Goal: Task Accomplishment & Management: Use online tool/utility

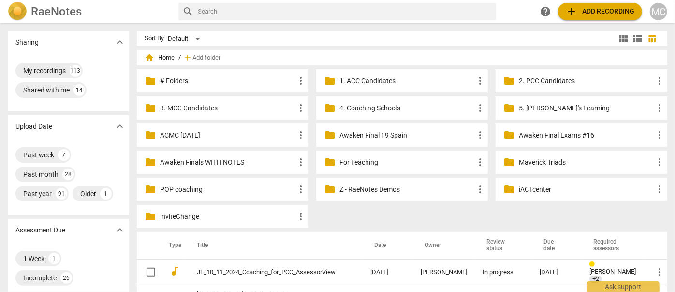
click at [605, 10] on span "add Add recording" at bounding box center [600, 12] width 69 height 12
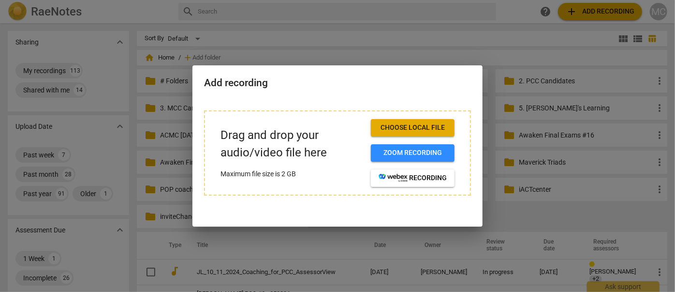
click at [411, 127] on span "Choose local file" at bounding box center [413, 128] width 68 height 10
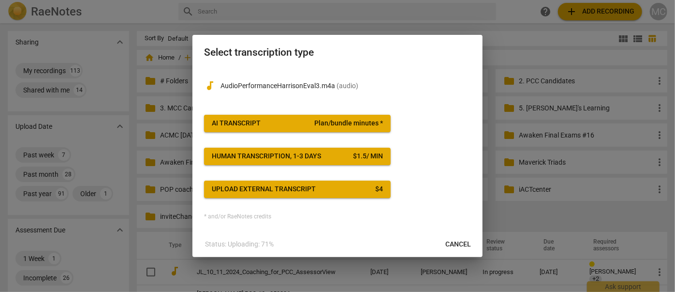
click at [225, 120] on div "AI Transcript" at bounding box center [236, 124] width 49 height 10
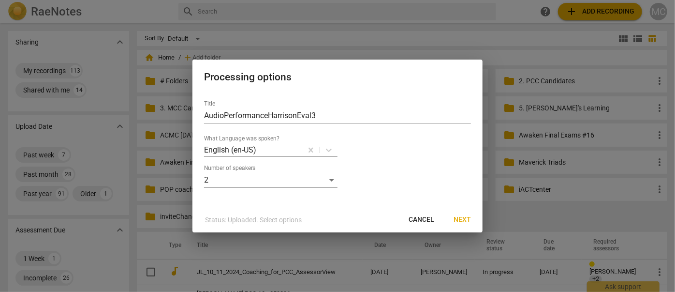
click at [461, 217] on span "Next" at bounding box center [462, 220] width 17 height 10
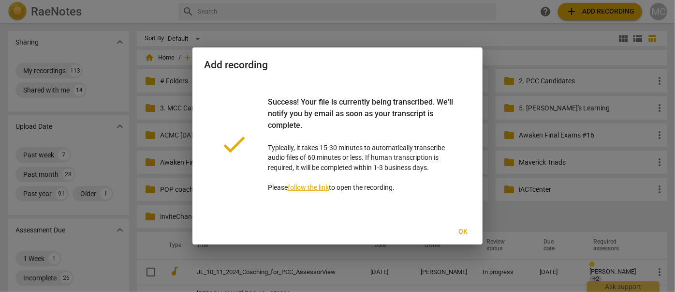
drag, startPoint x: 463, startPoint y: 227, endPoint x: 363, endPoint y: 186, distance: 108.0
click at [462, 227] on span "Ok" at bounding box center [463, 232] width 15 height 10
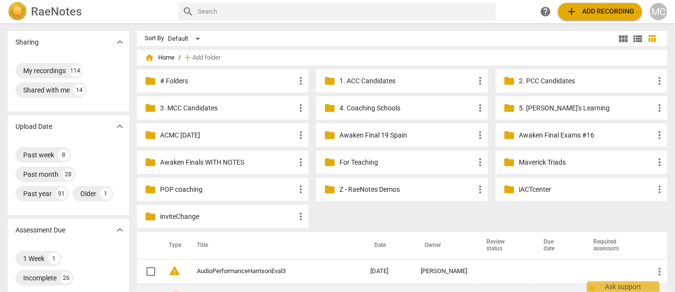
scroll to position [132, 0]
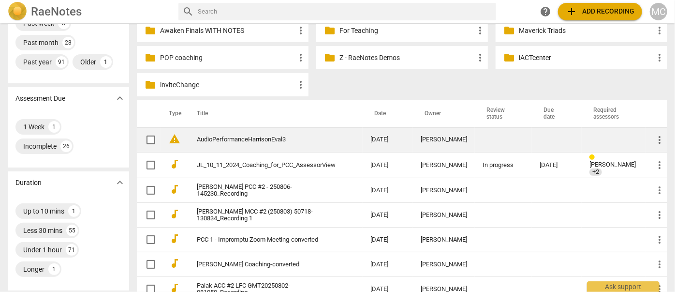
click at [227, 143] on td "AudioPerformanceHarrisonEval3" at bounding box center [274, 139] width 178 height 25
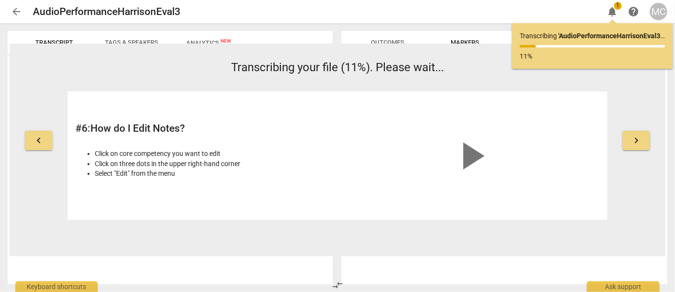
click at [17, 10] on span "arrow_back" at bounding box center [17, 12] width 12 height 12
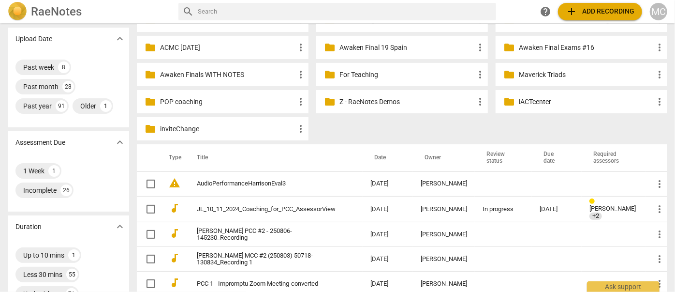
scroll to position [132, 0]
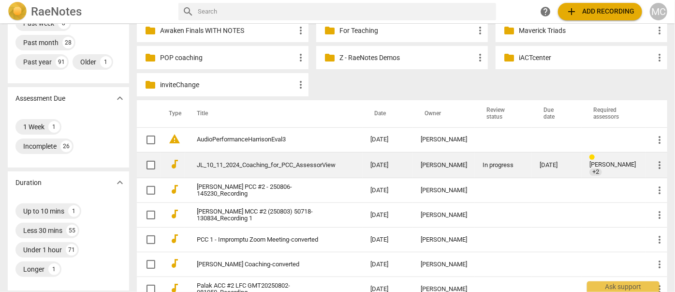
click at [241, 173] on td "JL_10_11_2024_Coaching_for_PCC_AssessorView" at bounding box center [274, 165] width 178 height 26
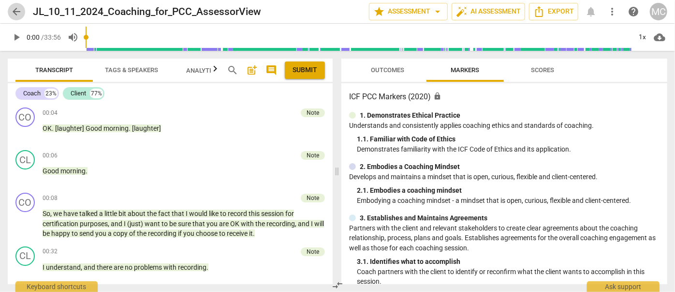
click at [20, 9] on span "arrow_back" at bounding box center [17, 12] width 12 height 12
